Goal: Task Accomplishment & Management: Manage account settings

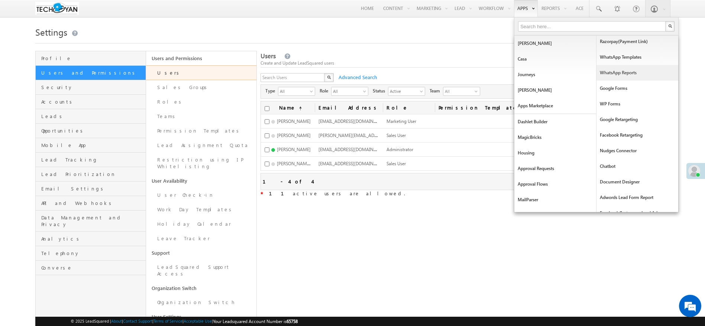
scroll to position [96, 0]
click at [626, 153] on link "Nudges Connector" at bounding box center [637, 151] width 82 height 16
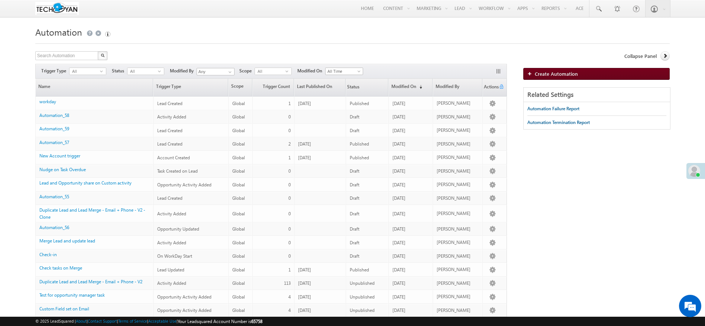
click at [549, 72] on span "Create Automation" at bounding box center [556, 74] width 43 height 6
click at [143, 69] on span "All" at bounding box center [142, 71] width 30 height 7
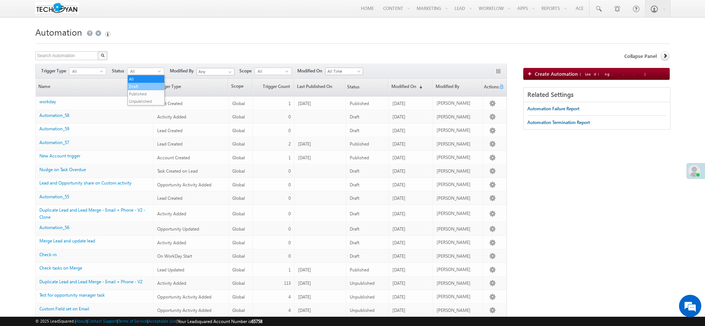
click at [143, 88] on li "Draft" at bounding box center [146, 86] width 36 height 7
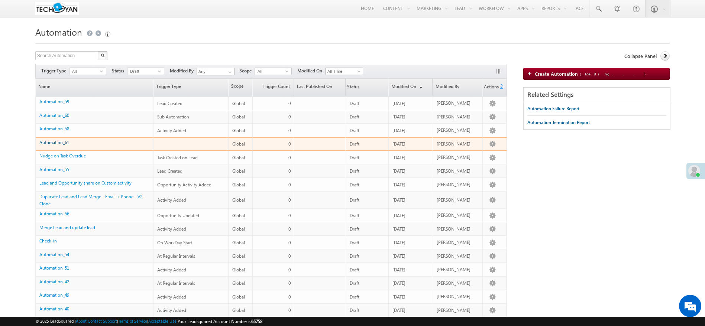
click at [63, 143] on link "Automation_61" at bounding box center [54, 143] width 30 height 6
click at [65, 142] on link "Automation_61" at bounding box center [54, 143] width 30 height 6
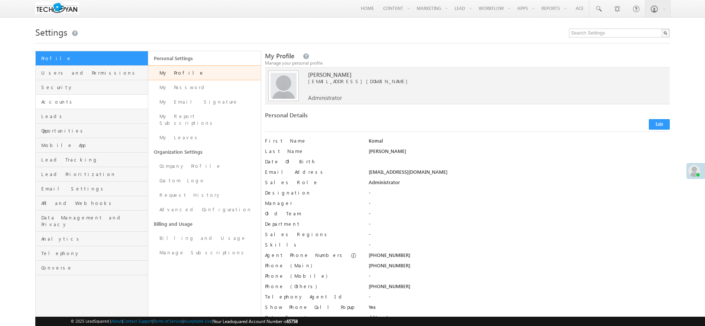
click at [104, 108] on link "Accounts" at bounding box center [92, 102] width 112 height 14
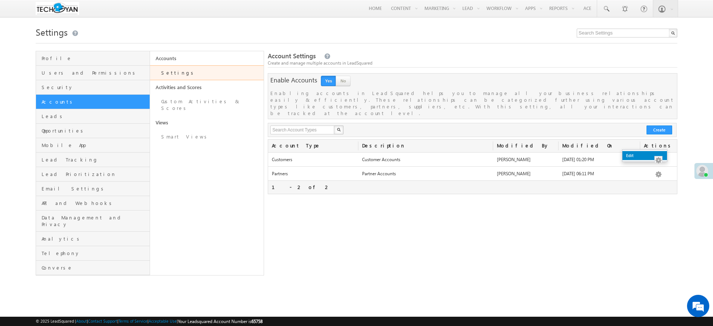
click at [659, 152] on link "Edit" at bounding box center [645, 155] width 45 height 9
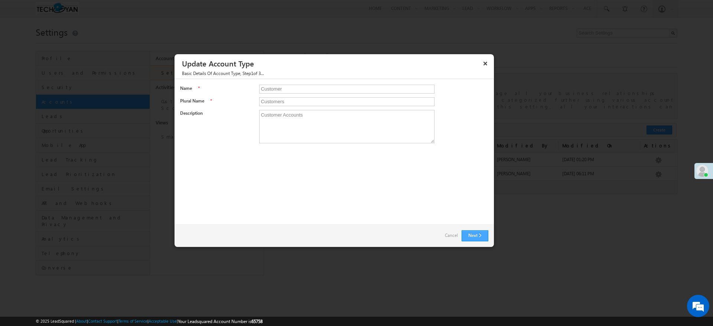
click at [487, 238] on button "Next" at bounding box center [475, 235] width 27 height 11
click at [486, 63] on button "×" at bounding box center [486, 63] width 12 height 13
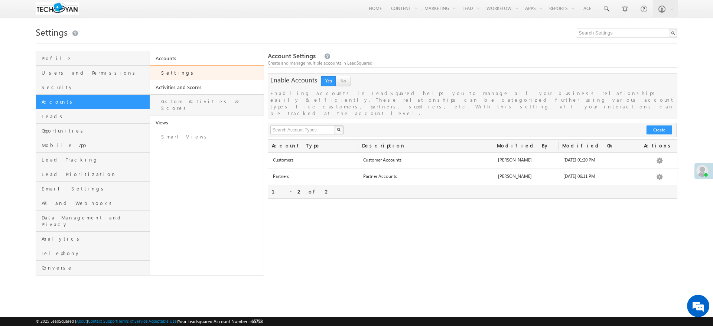
click at [234, 103] on link "Custom Activities & Scores" at bounding box center [207, 104] width 114 height 21
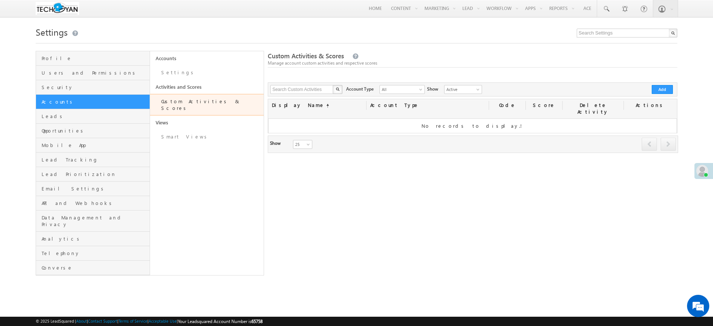
click at [660, 94] on div "Search Custom Activities X 0 results found Show Active Inactive Active Account …" at bounding box center [472, 89] width 409 height 14
click at [670, 88] on button "Add" at bounding box center [662, 89] width 21 height 9
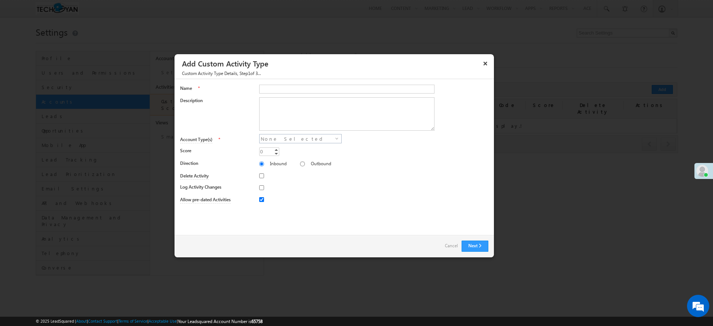
click at [327, 142] on span "None Selected" at bounding box center [298, 138] width 76 height 9
click at [264, 147] on input "Customer" at bounding box center [266, 148] width 5 height 5
click at [268, 146] on input "Customer" at bounding box center [266, 148] width 5 height 5
checkbox input "false"
click at [344, 191] on div at bounding box center [373, 189] width 229 height 10
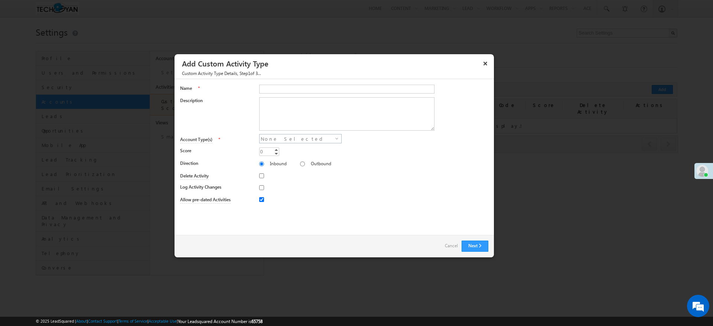
click at [344, 191] on div at bounding box center [373, 189] width 229 height 10
click at [449, 244] on link "Cancel" at bounding box center [451, 246] width 13 height 10
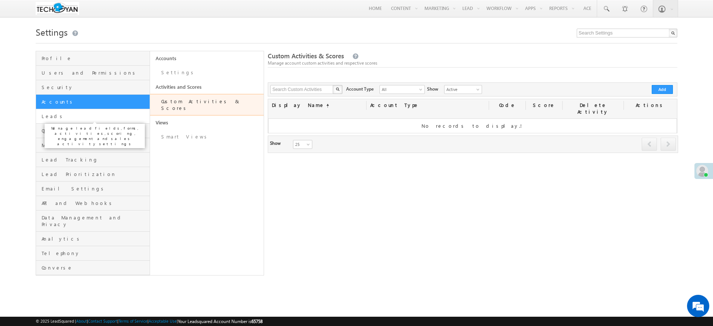
click at [91, 119] on span "Leads" at bounding box center [95, 116] width 106 height 7
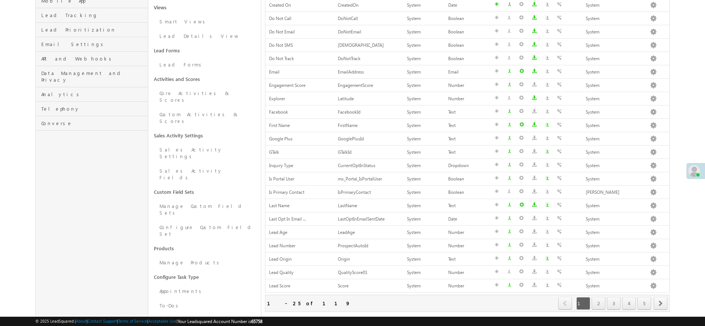
scroll to position [145, 0]
click at [209, 284] on link "Appointments" at bounding box center [204, 291] width 113 height 14
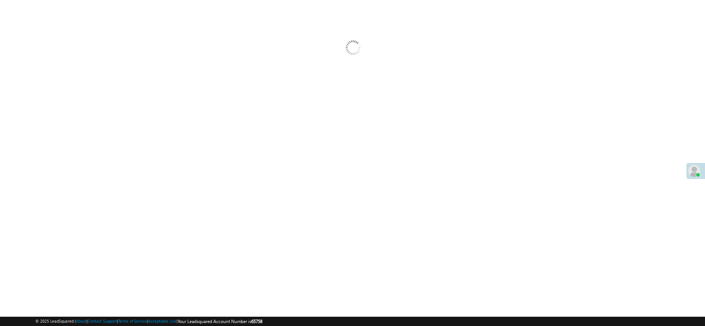
scroll to position [44, 0]
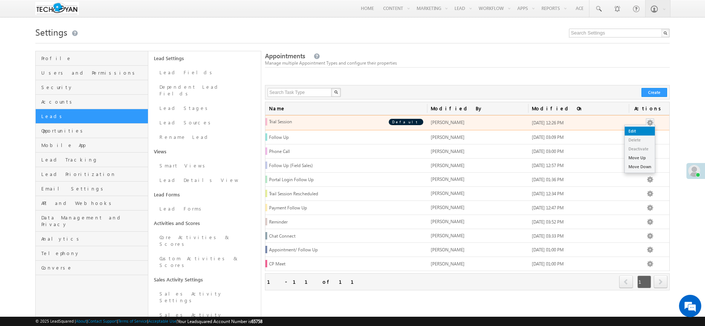
click at [647, 133] on link "Edit" at bounding box center [639, 131] width 30 height 9
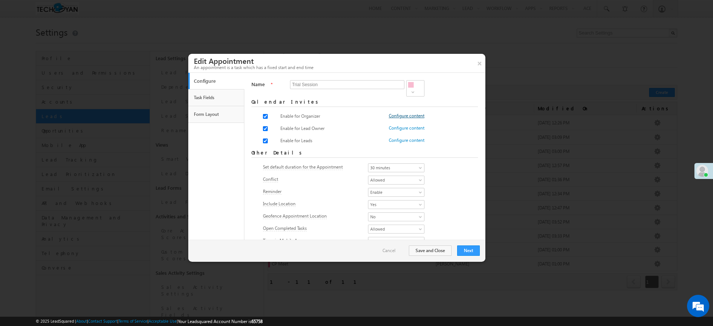
click at [410, 113] on link "Configure content" at bounding box center [407, 116] width 36 height 7
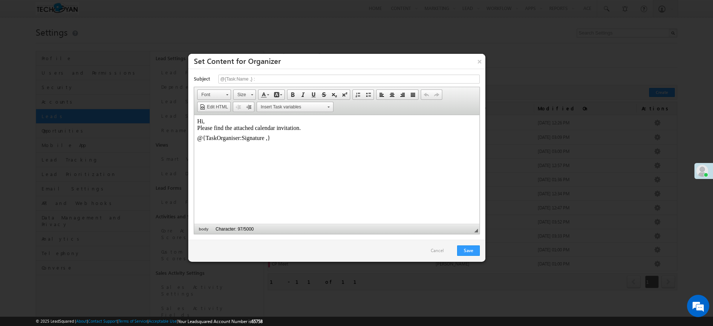
click at [301, 144] on html "Hi, Please find the attached calendar invitation. @{TaskOrganiser:Signature ,}" at bounding box center [336, 129] width 285 height 29
click at [477, 65] on button "×" at bounding box center [480, 61] width 12 height 15
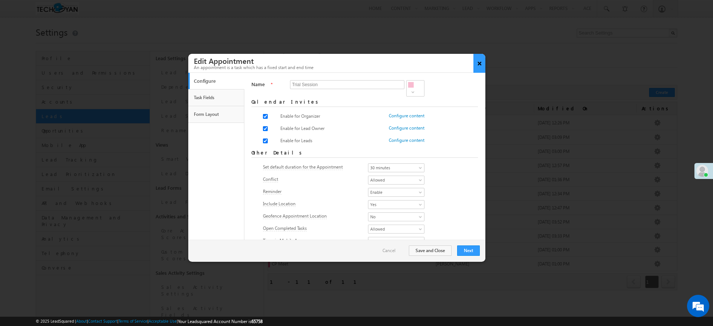
click at [481, 65] on button "×" at bounding box center [480, 63] width 12 height 19
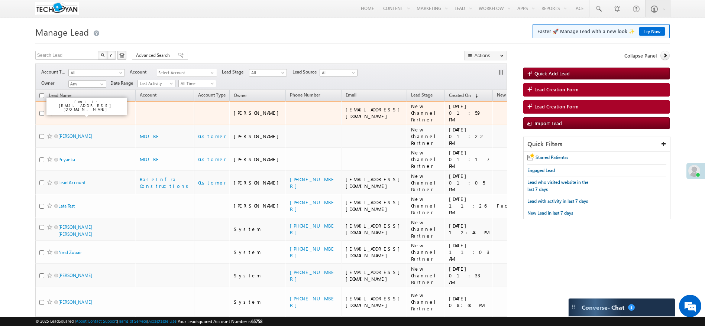
click at [61, 114] on link "work test" at bounding box center [67, 113] width 18 height 6
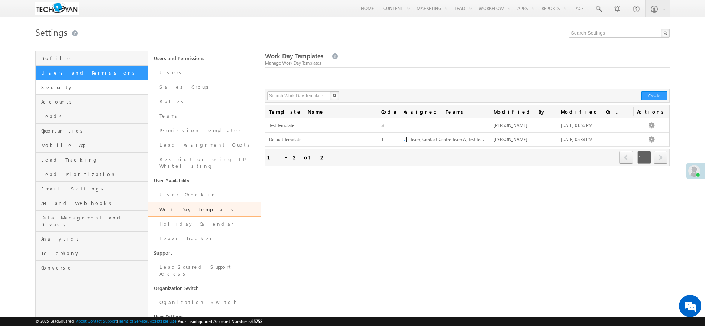
click at [92, 91] on link "Security" at bounding box center [92, 87] width 112 height 14
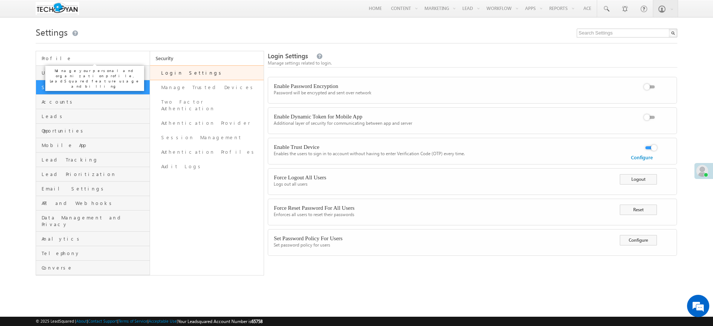
click at [105, 56] on span "Profile" at bounding box center [95, 58] width 106 height 7
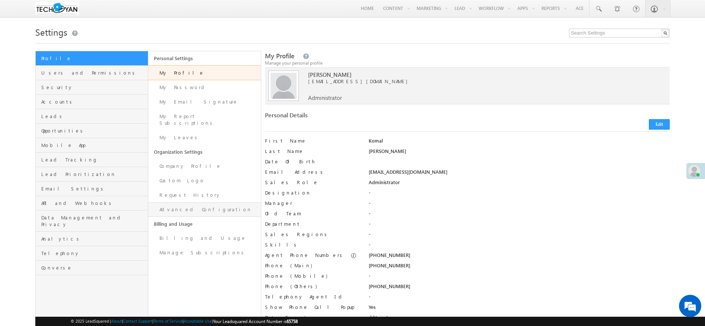
click at [220, 202] on link "Advanced Configuration" at bounding box center [204, 209] width 113 height 14
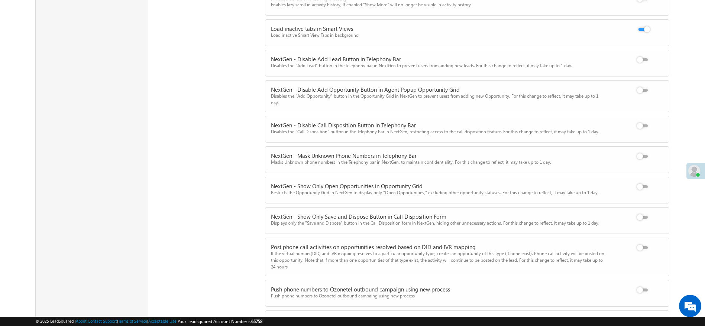
scroll to position [1950, 0]
